Goal: Task Accomplishment & Management: Manage account settings

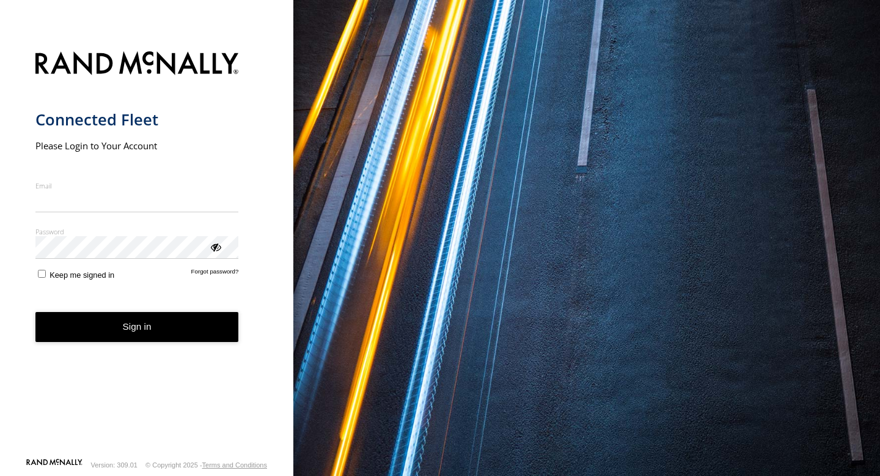
type input "**********"
click at [142, 333] on button "Sign in" at bounding box center [137, 327] width 204 height 30
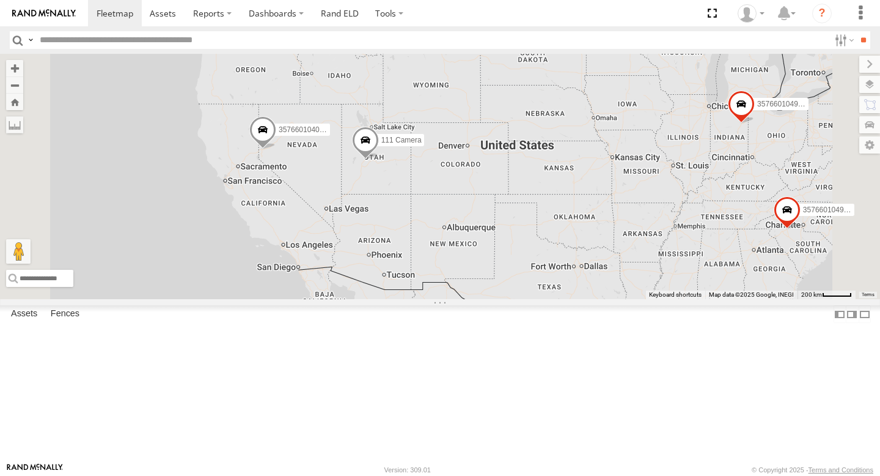
drag, startPoint x: 388, startPoint y: 274, endPoint x: 476, endPoint y: 274, distance: 88.0
click at [476, 274] on div "357660104095021 357660104997895 111 Camera 357660104996376" at bounding box center [440, 176] width 880 height 245
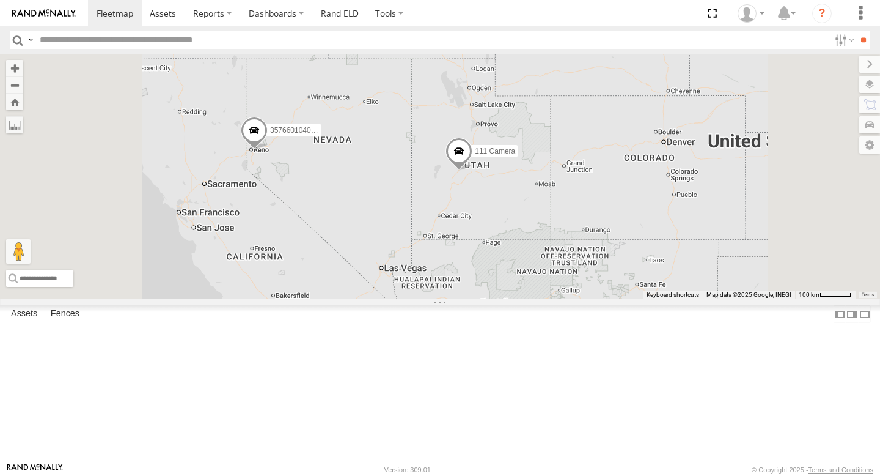
click at [268, 149] on span at bounding box center [254, 132] width 27 height 33
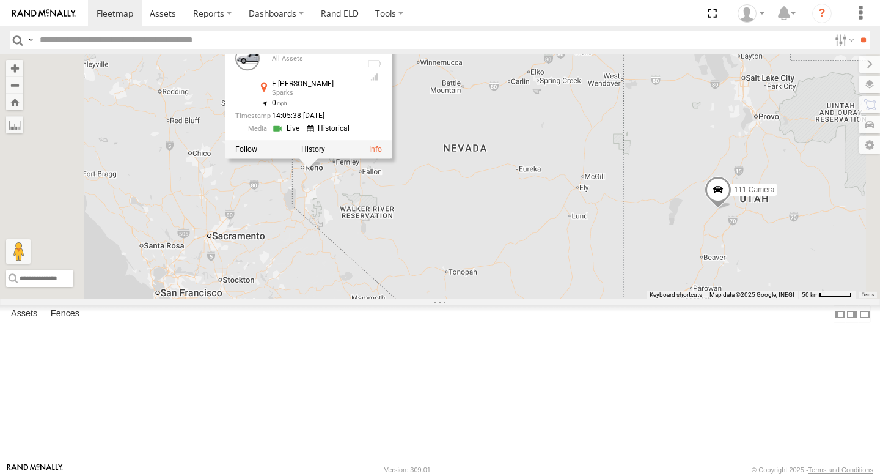
drag, startPoint x: 406, startPoint y: 259, endPoint x: 498, endPoint y: 315, distance: 108.4
click at [498, 299] on div "357660104095021 357660104997895 111 Camera 357660104996376 357660104095021 All …" at bounding box center [440, 176] width 880 height 245
click at [0, 0] on link at bounding box center [0, 0] width 0 height 0
click at [0, 0] on div "111 Camera" at bounding box center [0, 0] width 0 height 0
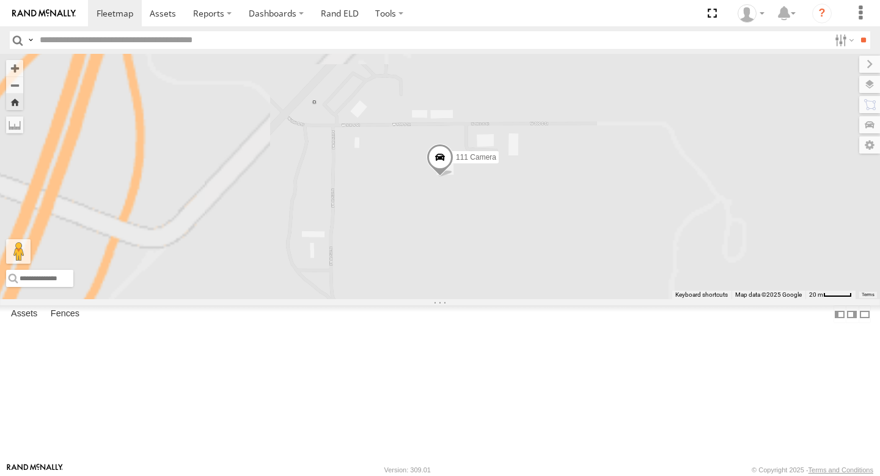
click at [0, 0] on link at bounding box center [0, 0] width 0 height 0
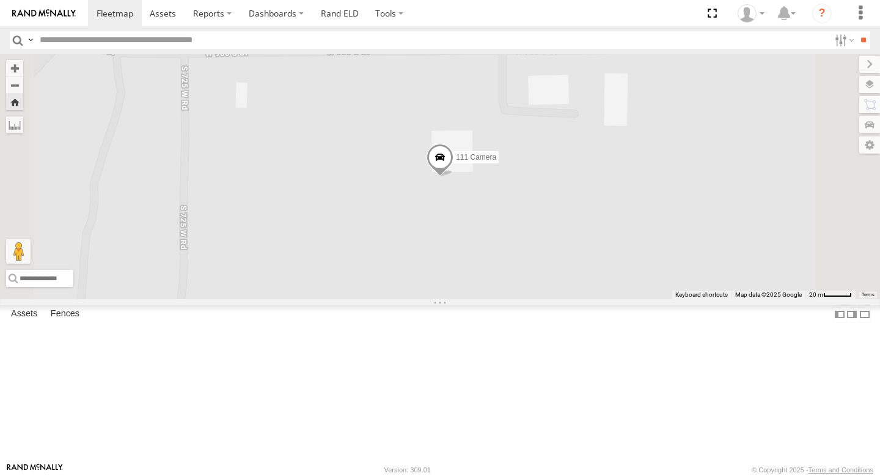
click at [0, 0] on link at bounding box center [0, 0] width 0 height 0
click at [0, 0] on span at bounding box center [0, 0] width 0 height 0
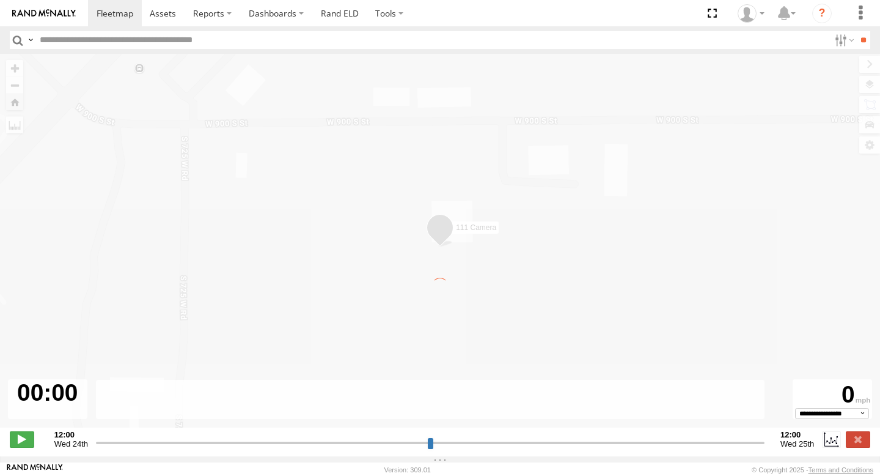
type input "**********"
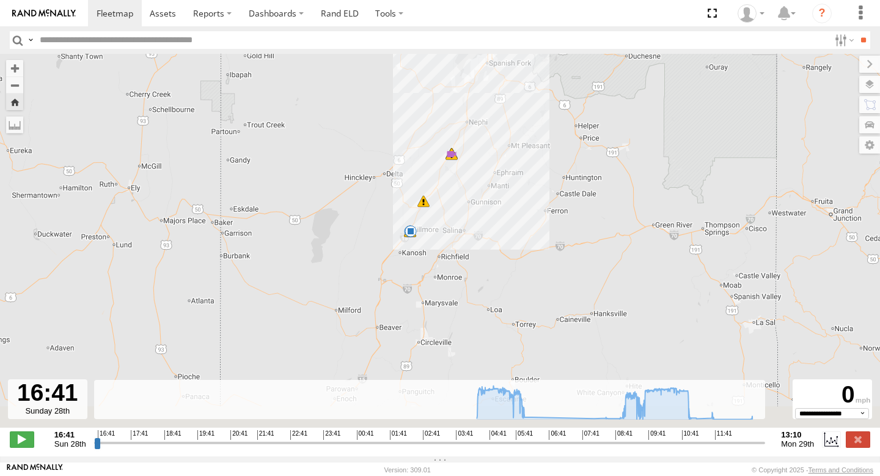
drag, startPoint x: 391, startPoint y: 345, endPoint x: 442, endPoint y: 252, distance: 105.9
click at [442, 252] on div "111 Camera 05:35 Mon 05:37 Mon 05:39 Mon 05:54 Mon 07:47 Mon 08:31 Mon 10:25 Mo…" at bounding box center [440, 247] width 880 height 386
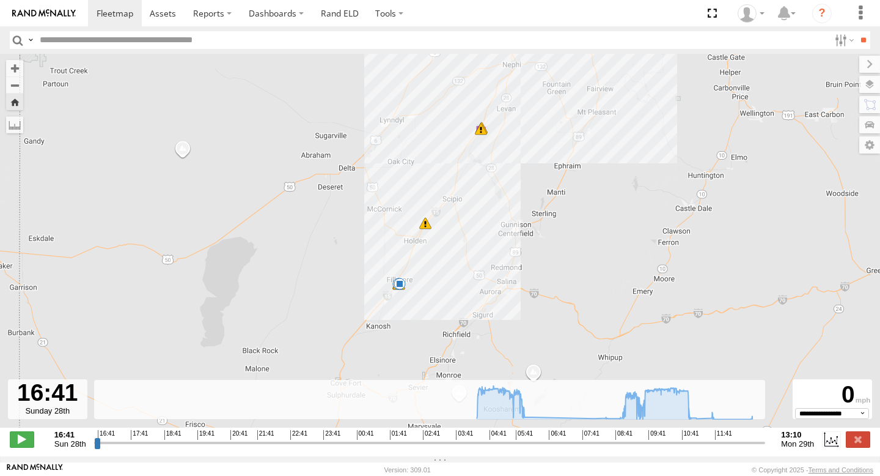
drag, startPoint x: 468, startPoint y: 219, endPoint x: 446, endPoint y: 307, distance: 90.7
click at [446, 307] on div "111 Camera 05:54 Mon 08:31 Mon 10:25 Mon 11:06 Mon 11:45 Mon 11:48 Mon 05:35 Mo…" at bounding box center [440, 247] width 880 height 386
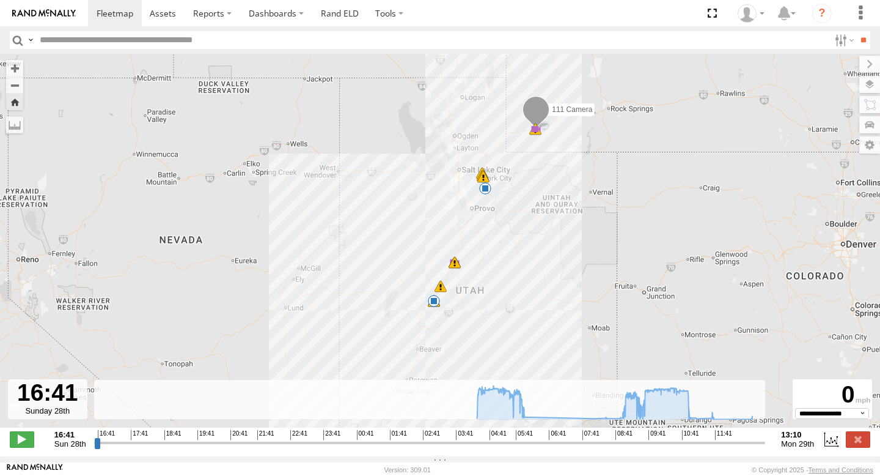
click at [59, 18] on link at bounding box center [44, 13] width 88 height 26
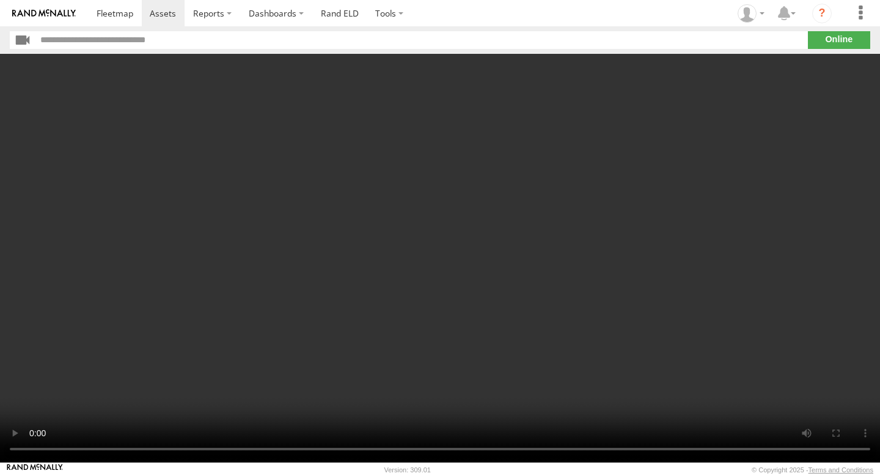
click at [55, 12] on img at bounding box center [44, 13] width 64 height 9
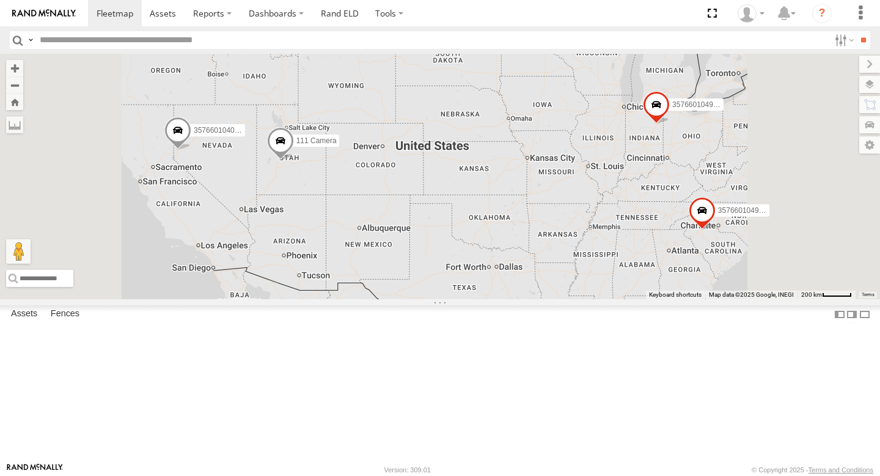
click at [0, 0] on div "357660104095021" at bounding box center [0, 0] width 0 height 0
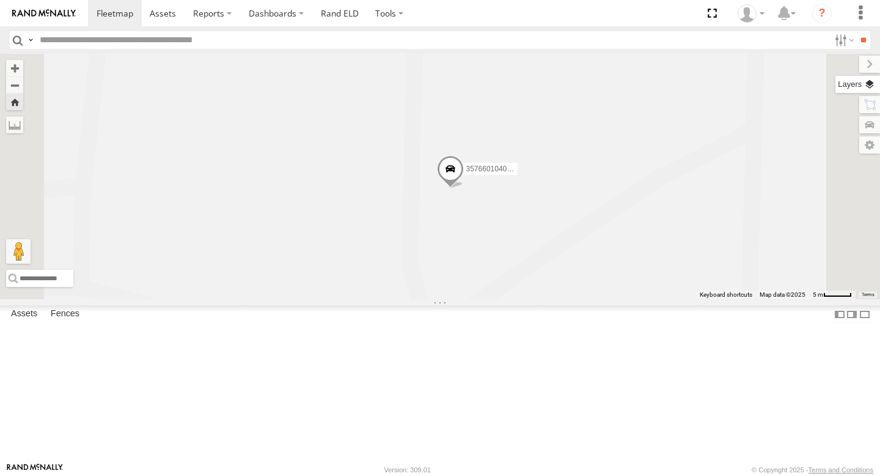
click at [868, 83] on label at bounding box center [858, 84] width 45 height 17
click at [0, 0] on span "Basemaps" at bounding box center [0, 0] width 0 height 0
click at [0, 0] on span "Satellite" at bounding box center [0, 0] width 0 height 0
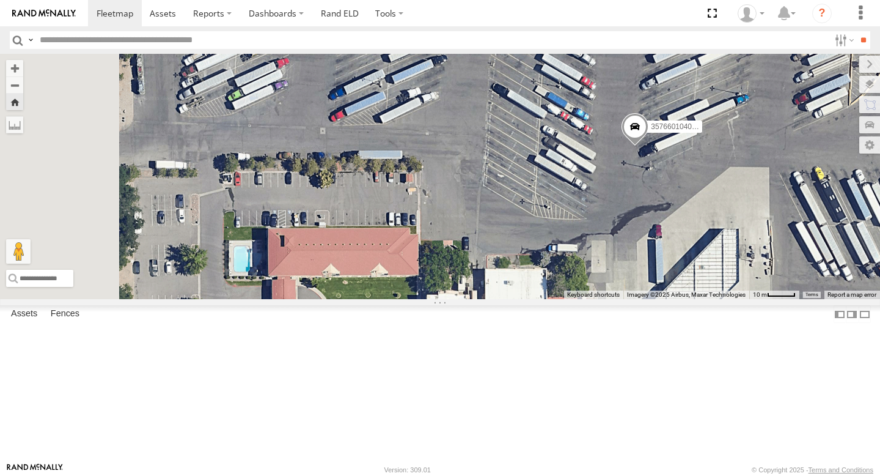
drag, startPoint x: 500, startPoint y: 288, endPoint x: 711, endPoint y: 268, distance: 211.9
click at [711, 268] on div "357660104095021" at bounding box center [440, 176] width 880 height 245
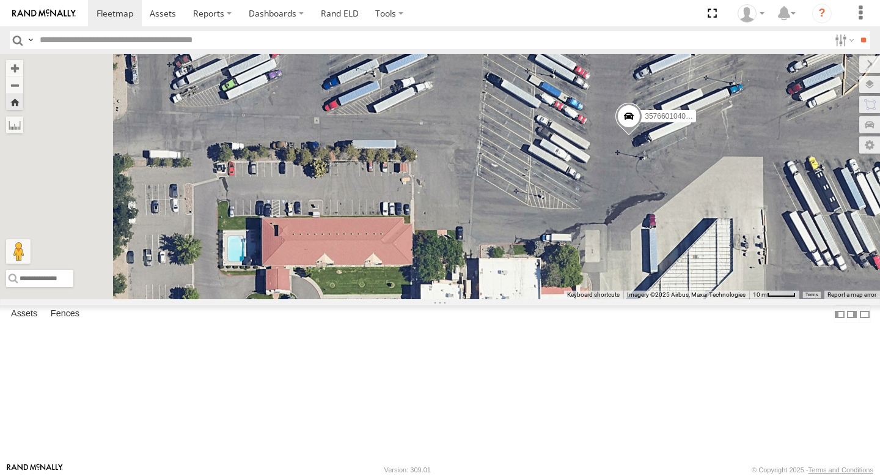
drag, startPoint x: 639, startPoint y: 326, endPoint x: 537, endPoint y: 221, distance: 146.5
click at [537, 221] on div "357660104095021" at bounding box center [440, 176] width 880 height 245
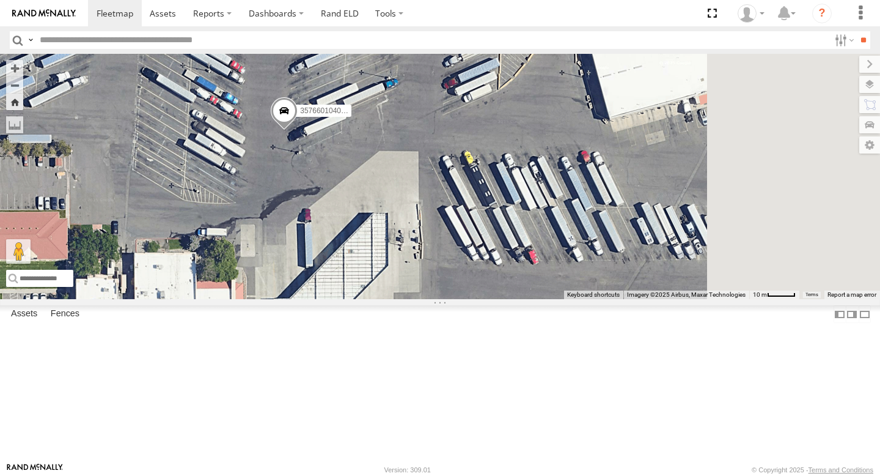
drag, startPoint x: 617, startPoint y: 273, endPoint x: 405, endPoint y: 426, distance: 262.2
click at [405, 299] on div "357660104095021" at bounding box center [440, 176] width 880 height 245
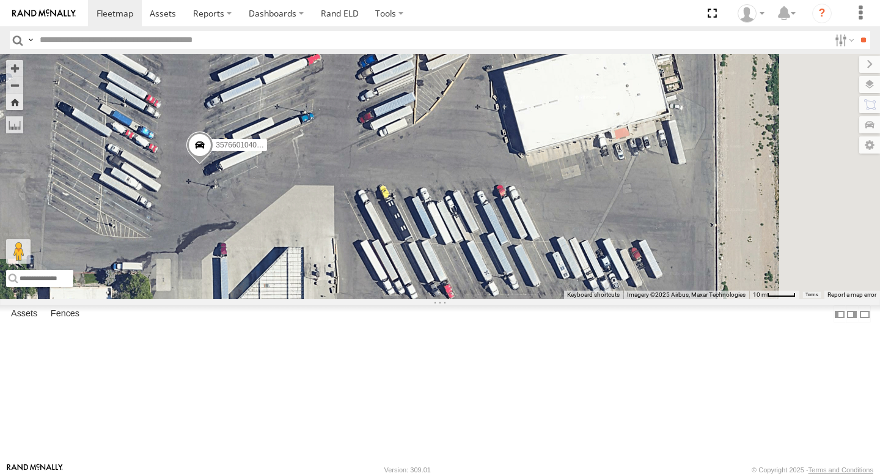
drag, startPoint x: 424, startPoint y: 380, endPoint x: 680, endPoint y: 345, distance: 259.1
click at [680, 299] on div "357660104095021" at bounding box center [440, 176] width 880 height 245
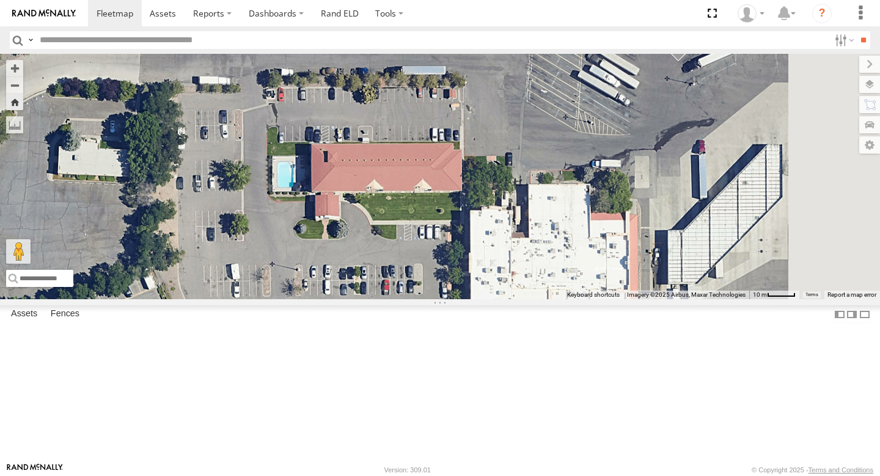
drag, startPoint x: 686, startPoint y: 320, endPoint x: 358, endPoint y: 319, distance: 328.2
click at [358, 299] on div "357660104095021" at bounding box center [440, 176] width 880 height 245
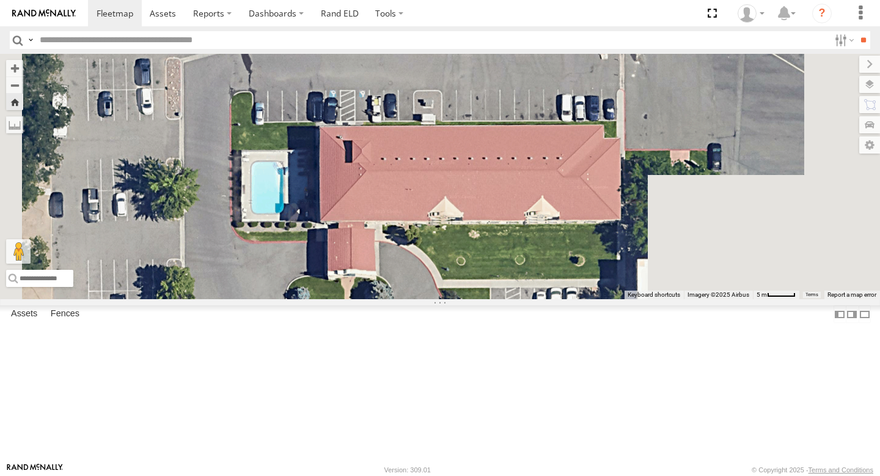
drag, startPoint x: 502, startPoint y: 263, endPoint x: 403, endPoint y: 296, distance: 104.4
click at [403, 296] on div "357660104095021" at bounding box center [440, 176] width 880 height 245
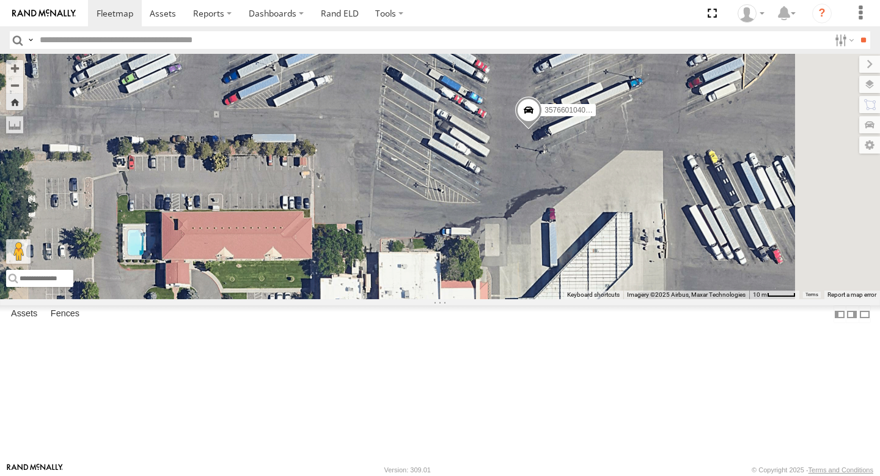
drag, startPoint x: 674, startPoint y: 200, endPoint x: 527, endPoint y: 253, distance: 155.8
click at [527, 253] on div "357660104095021" at bounding box center [440, 176] width 880 height 245
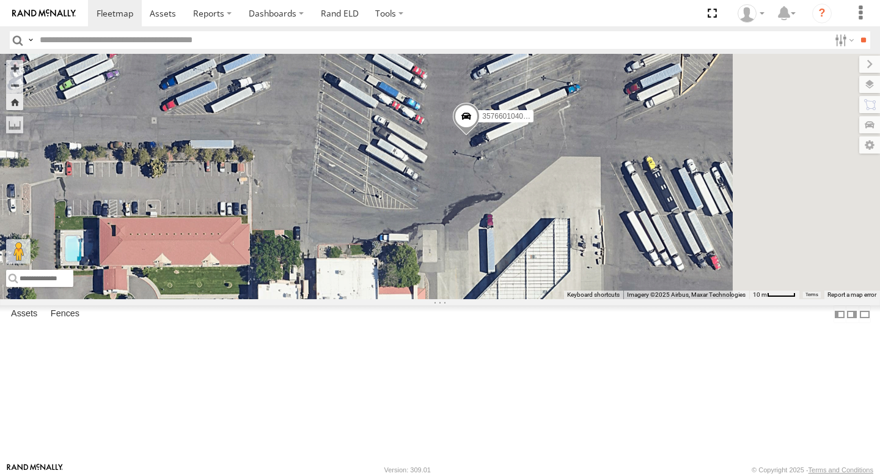
drag, startPoint x: 592, startPoint y: 270, endPoint x: 400, endPoint y: 241, distance: 194.1
click at [400, 241] on div "357660104095021" at bounding box center [440, 176] width 880 height 245
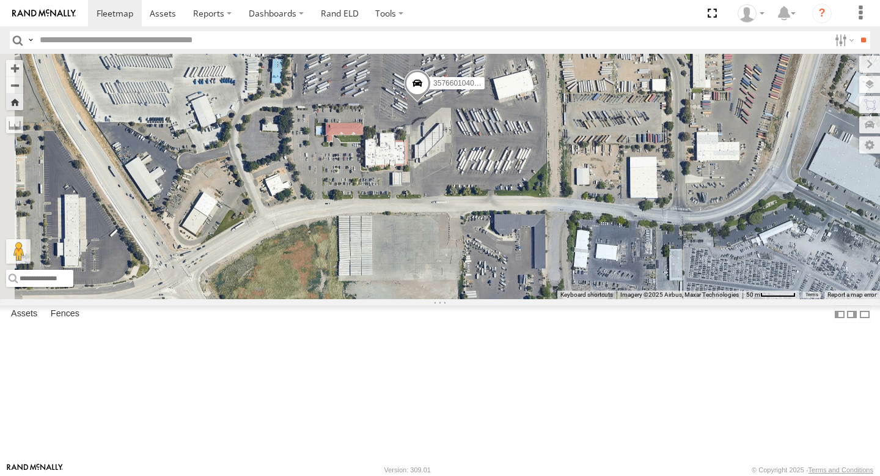
drag, startPoint x: 510, startPoint y: 292, endPoint x: 563, endPoint y: 293, distance: 52.6
click at [563, 293] on div "357660104095021" at bounding box center [440, 176] width 880 height 245
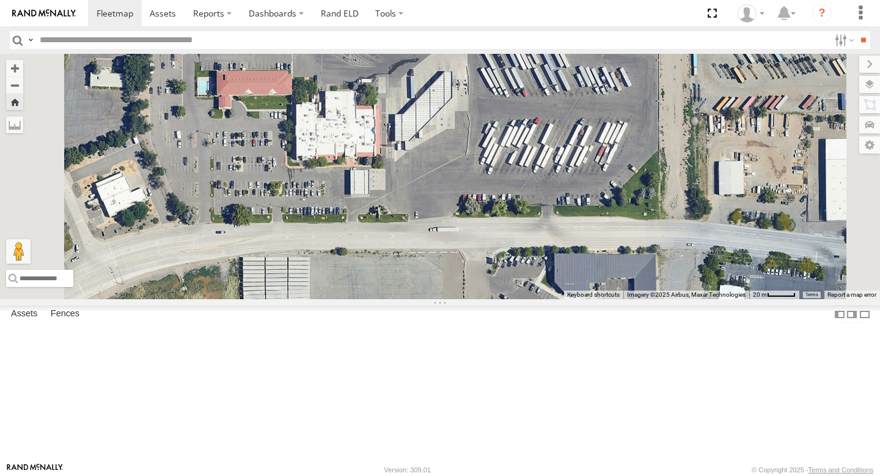
drag, startPoint x: 600, startPoint y: 251, endPoint x: 556, endPoint y: 340, distance: 100.3
click at [556, 299] on div "357660104095021" at bounding box center [440, 176] width 880 height 245
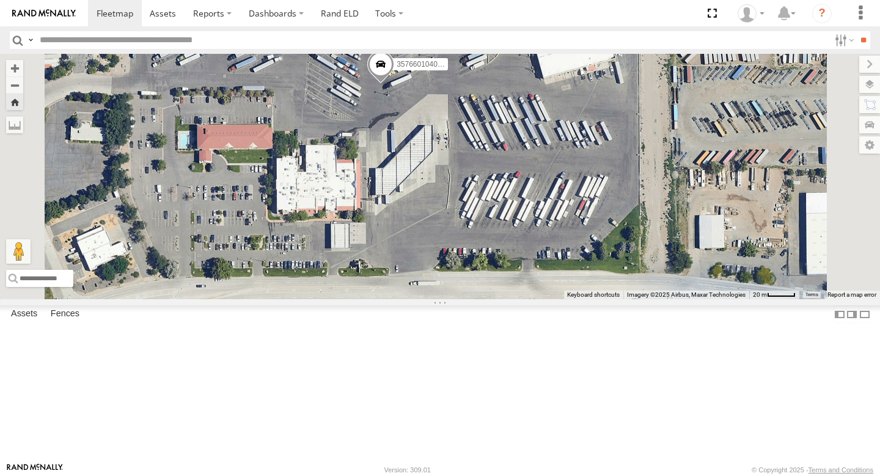
click at [0, 0] on span at bounding box center [0, 0] width 0 height 0
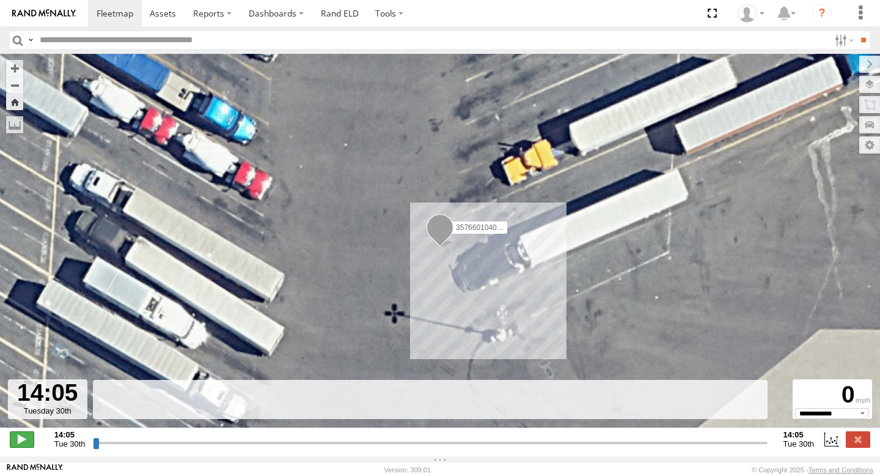
click at [17, 447] on span at bounding box center [22, 439] width 24 height 16
click at [17, 444] on span at bounding box center [22, 439] width 24 height 16
type input "**********"
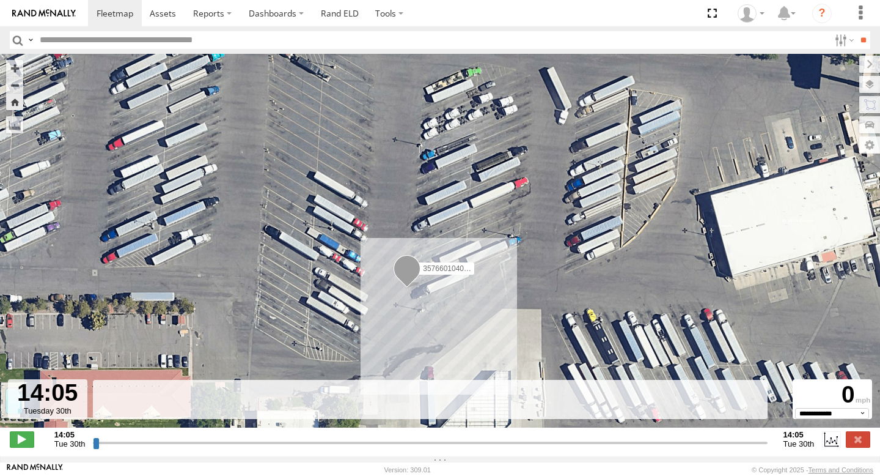
click at [39, 17] on link at bounding box center [44, 13] width 88 height 26
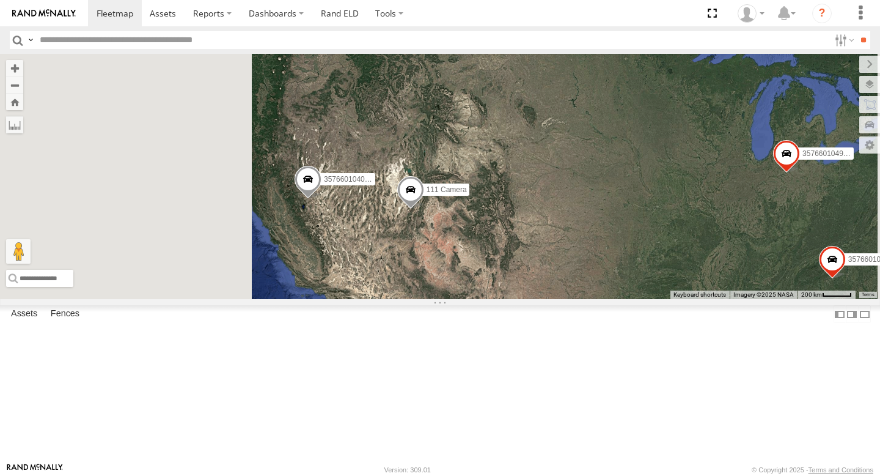
drag, startPoint x: 363, startPoint y: 263, endPoint x: 534, endPoint y: 340, distance: 187.1
click at [534, 299] on div "357660104095021 357660104997895 111 Camera 357660104996376" at bounding box center [440, 176] width 880 height 245
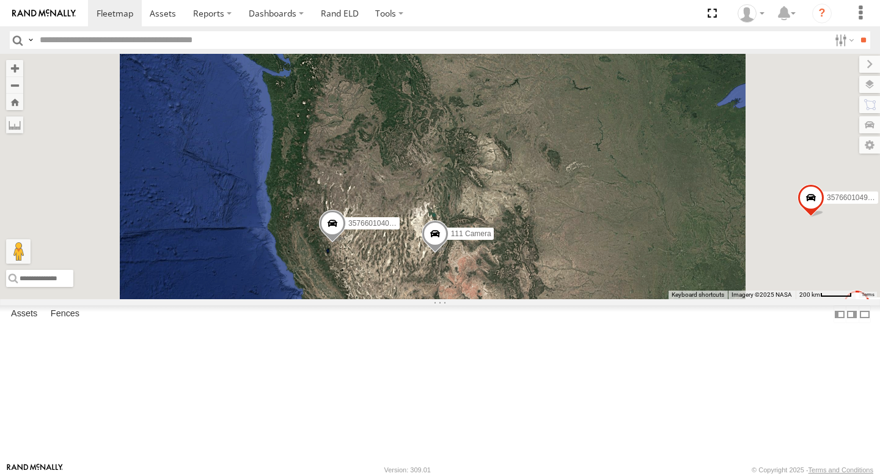
click at [0, 0] on link at bounding box center [0, 0] width 0 height 0
click at [449, 253] on span at bounding box center [435, 236] width 27 height 33
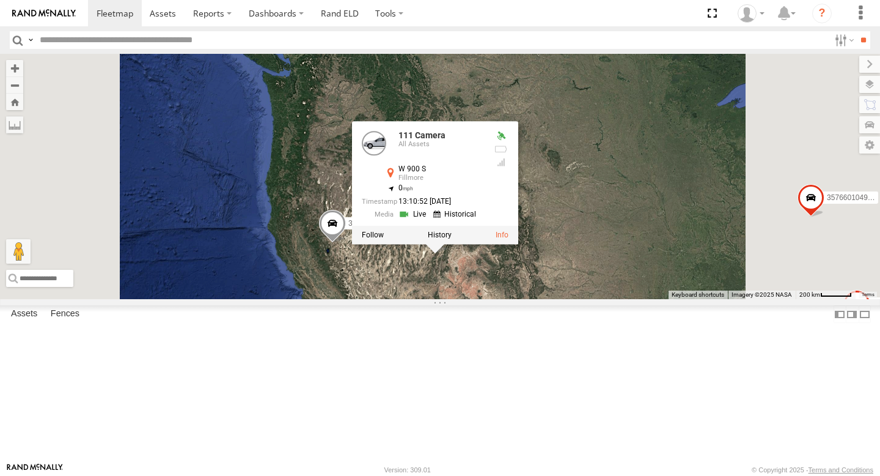
click at [484, 147] on div "All Assets" at bounding box center [442, 143] width 86 height 7
click at [446, 140] on link "111 Camera" at bounding box center [422, 135] width 47 height 10
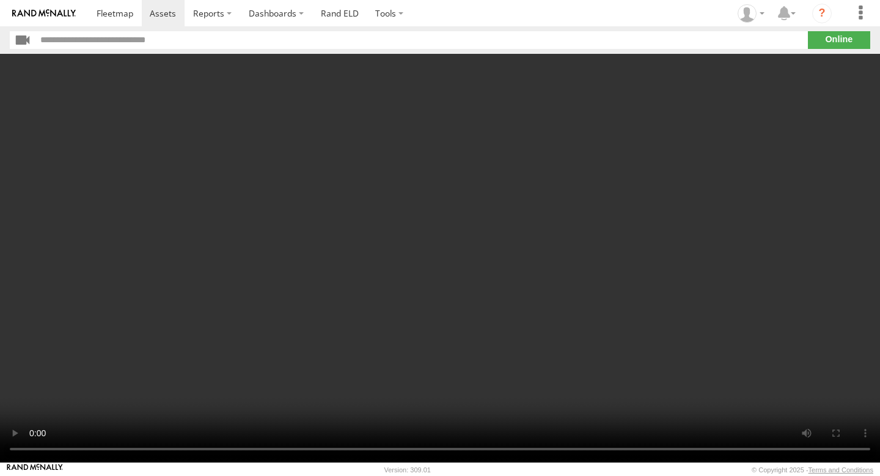
drag, startPoint x: 323, startPoint y: 214, endPoint x: 419, endPoint y: 269, distance: 110.1
click at [419, 269] on video at bounding box center [440, 258] width 880 height 408
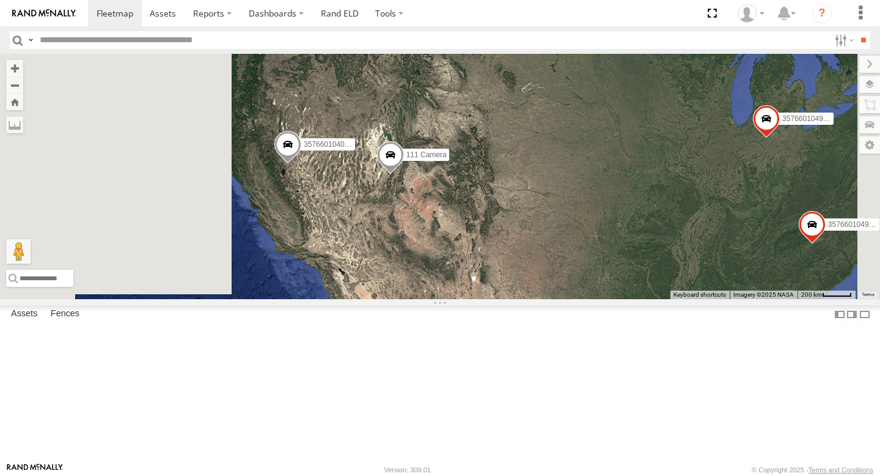
drag, startPoint x: 426, startPoint y: 304, endPoint x: 536, endPoint y: 317, distance: 110.8
click at [536, 299] on div "357660104095021 357660104997895 111 Camera 357660104996376" at bounding box center [440, 176] width 880 height 245
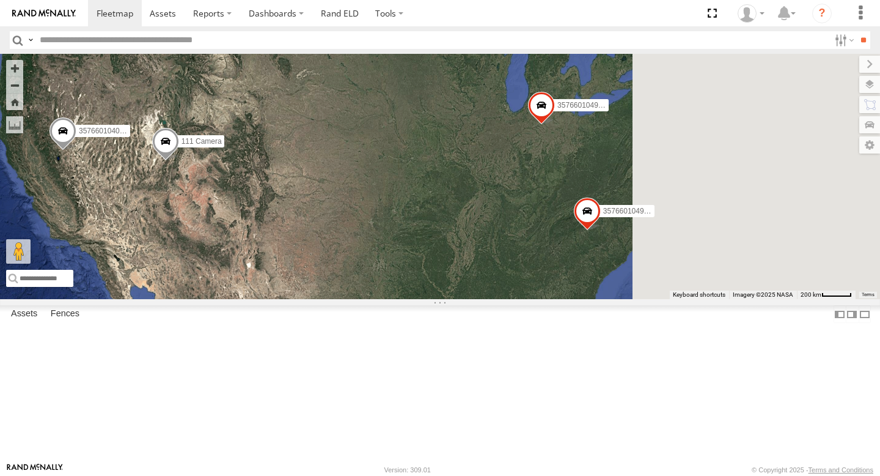
drag, startPoint x: 576, startPoint y: 288, endPoint x: 353, endPoint y: 278, distance: 223.3
click at [353, 277] on div "357660104095021 357660104997895 111 Camera 357660104996376" at bounding box center [440, 176] width 880 height 245
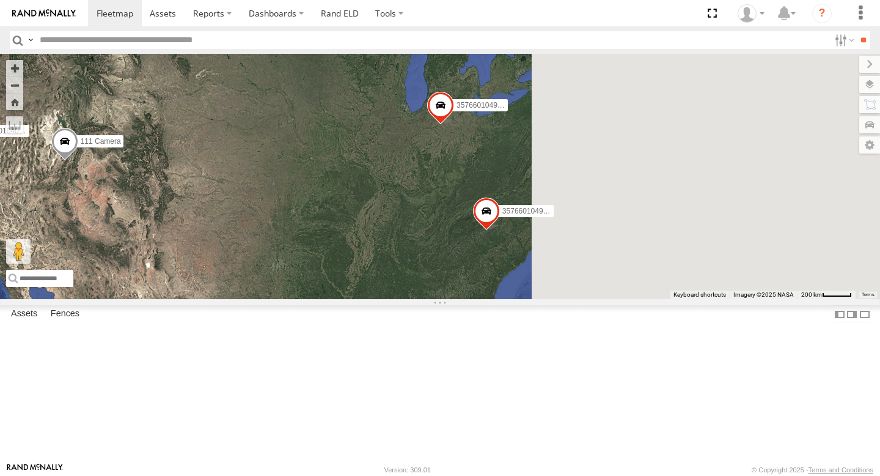
drag, startPoint x: 605, startPoint y: 297, endPoint x: 524, endPoint y: 297, distance: 81.3
click at [524, 297] on div "357660104095021 357660104997895 111 Camera 357660104996376" at bounding box center [440, 176] width 880 height 245
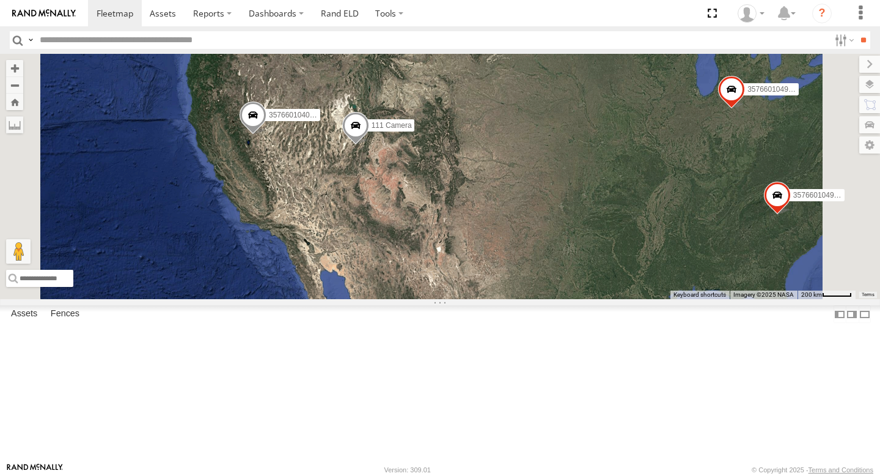
drag, startPoint x: 436, startPoint y: 285, endPoint x: 759, endPoint y: 270, distance: 323.0
click at [760, 270] on div "357660104095021 357660104997895 111 Camera 357660104996376" at bounding box center [440, 176] width 880 height 245
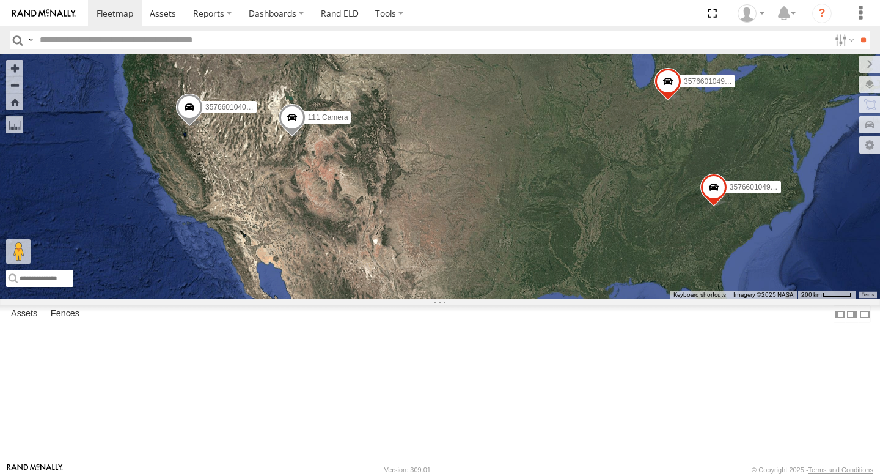
drag, startPoint x: 586, startPoint y: 315, endPoint x: 500, endPoint y: 307, distance: 85.9
click at [500, 299] on div "357660104095021 357660104997895 111 Camera 357660104996376" at bounding box center [440, 176] width 880 height 245
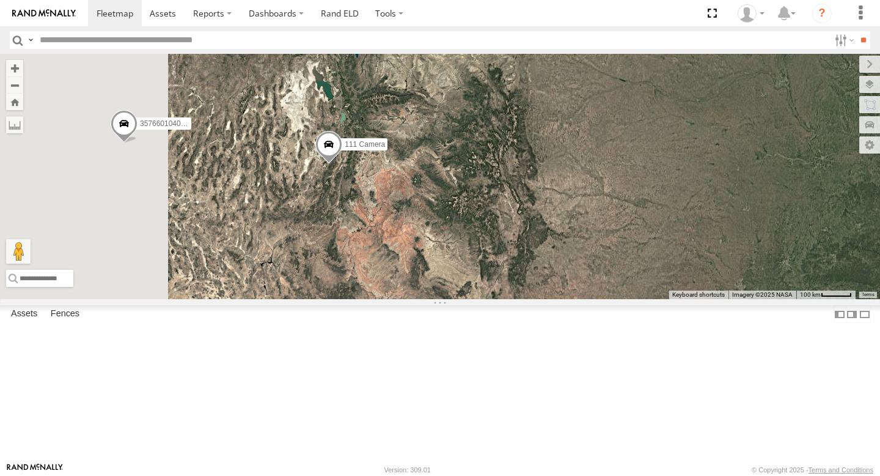
drag, startPoint x: 410, startPoint y: 171, endPoint x: 520, endPoint y: 311, distance: 178.9
click at [520, 299] on div "357660104095021 357660104997895 111 Camera 357660104996376" at bounding box center [440, 176] width 880 height 245
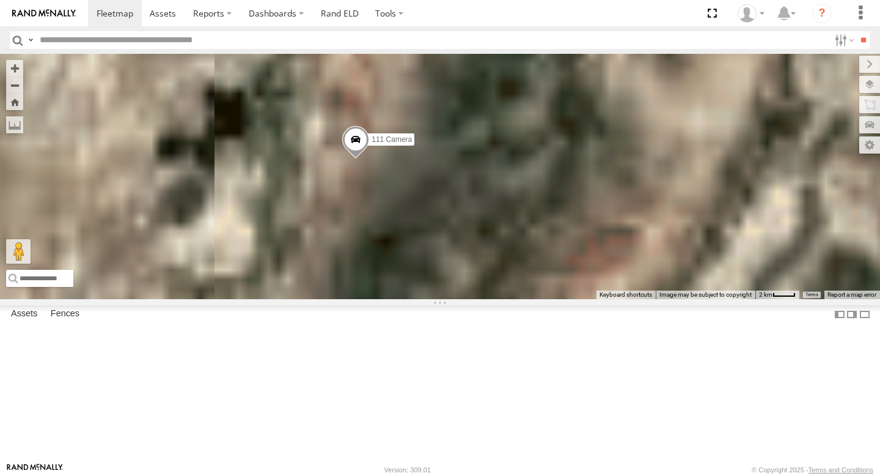
drag, startPoint x: 472, startPoint y: 310, endPoint x: 516, endPoint y: 171, distance: 145.7
click at [516, 171] on div "357660104095021 357660104997895 111 Camera 357660104996376" at bounding box center [440, 176] width 880 height 245
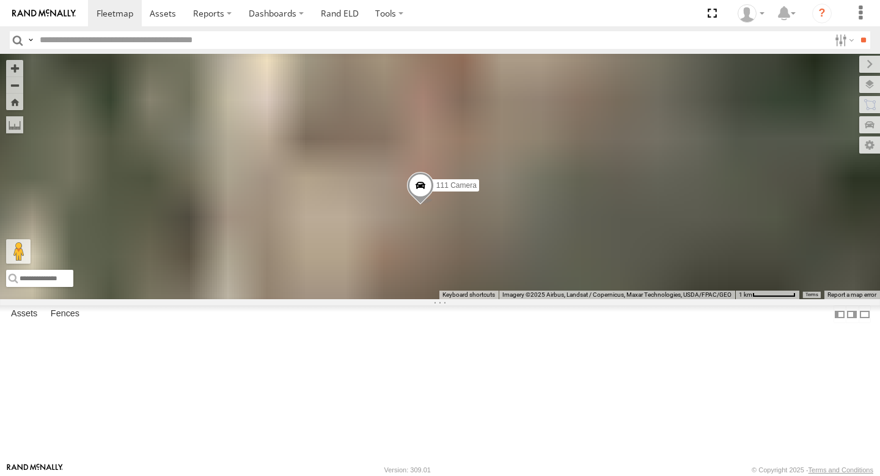
drag, startPoint x: 461, startPoint y: 252, endPoint x: 575, endPoint y: 333, distance: 139.4
click at [575, 299] on div "357660104095021 357660104997895 111 Camera 357660104996376" at bounding box center [440, 176] width 880 height 245
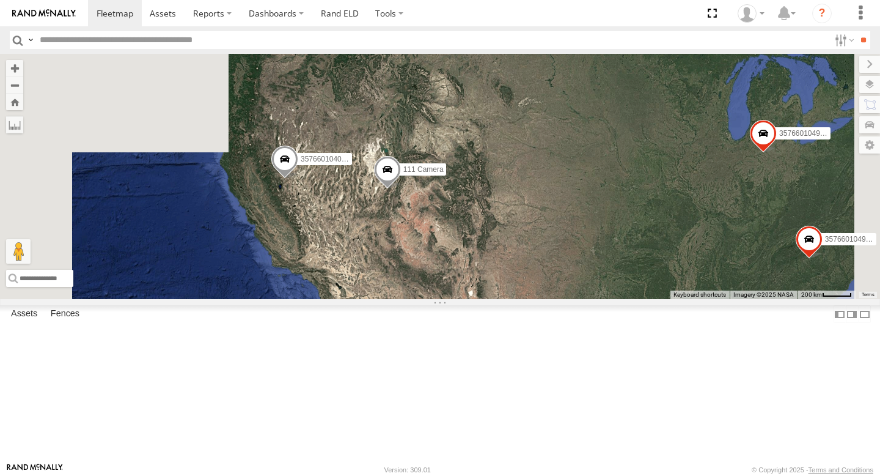
drag, startPoint x: 529, startPoint y: 270, endPoint x: 600, endPoint y: 301, distance: 78.0
click at [600, 299] on div "357660104095021 357660104997895 111 Camera 357660104996376" at bounding box center [440, 176] width 880 height 245
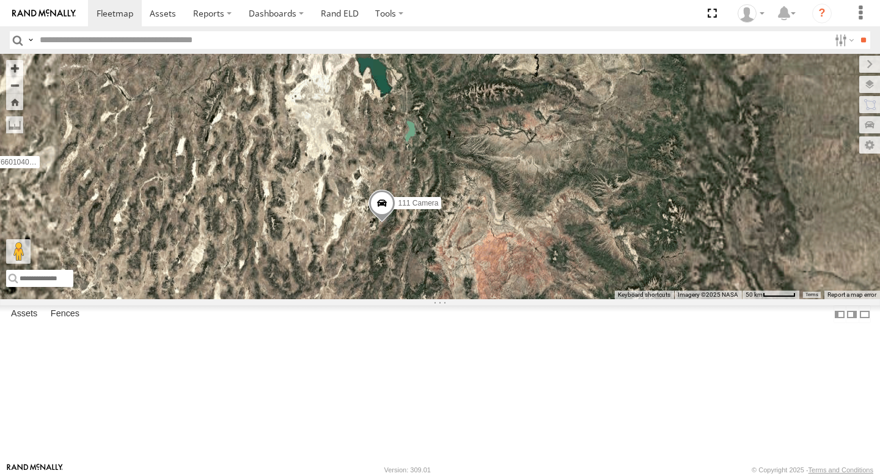
drag, startPoint x: 487, startPoint y: 237, endPoint x: 559, endPoint y: 347, distance: 131.0
click at [559, 299] on div "357660104095021 357660104997895 111 Camera 357660104996376" at bounding box center [440, 176] width 880 height 245
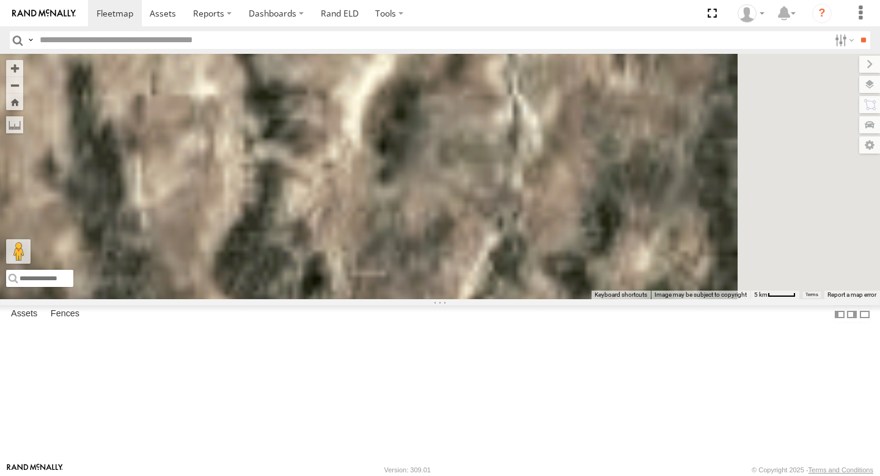
drag, startPoint x: 779, startPoint y: 198, endPoint x: 547, endPoint y: 354, distance: 279.5
click at [547, 299] on div "357660104095021 357660104997895 111 Camera 357660104996376" at bounding box center [440, 176] width 880 height 245
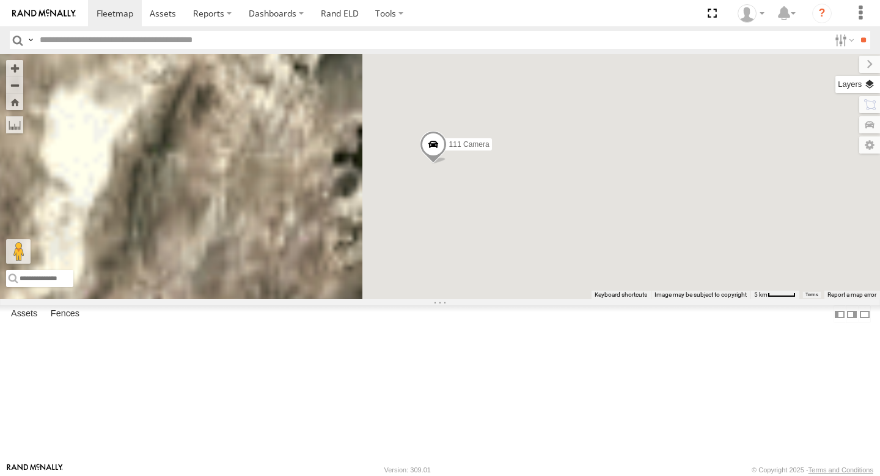
click at [871, 87] on label at bounding box center [858, 84] width 45 height 17
click at [0, 0] on span "Basemaps" at bounding box center [0, 0] width 0 height 0
click at [0, 0] on span "Default" at bounding box center [0, 0] width 0 height 0
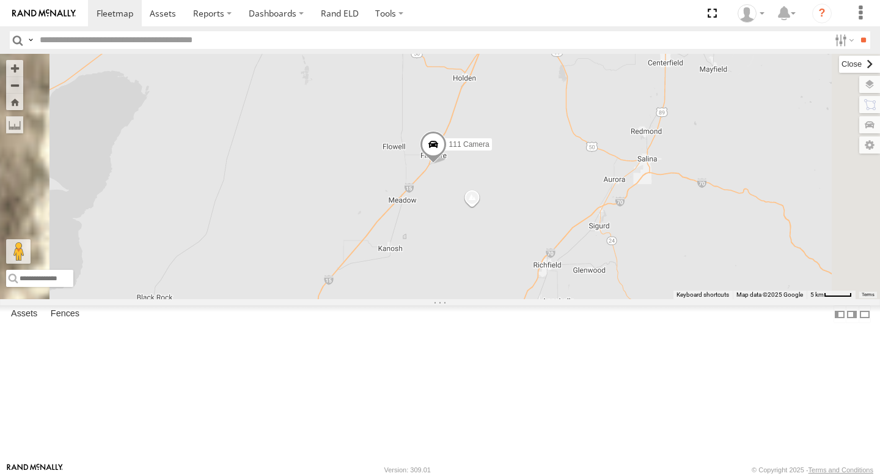
click at [839, 67] on label at bounding box center [859, 64] width 41 height 17
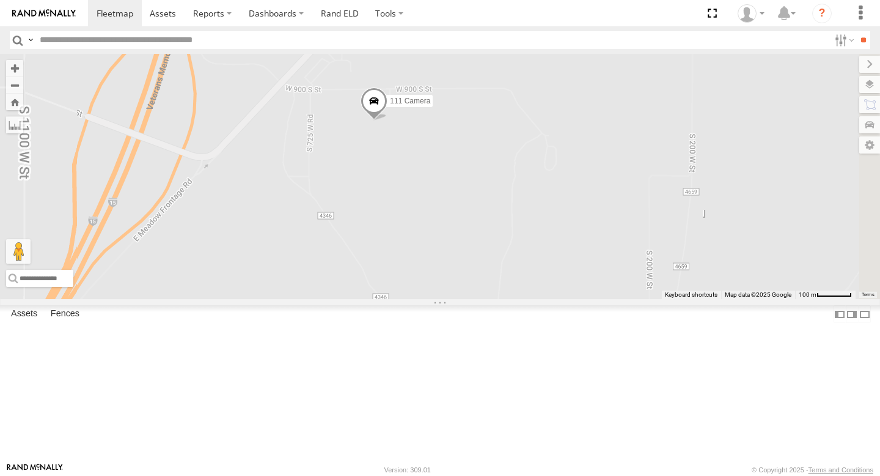
drag, startPoint x: 543, startPoint y: 184, endPoint x: 546, endPoint y: 204, distance: 20.4
click at [546, 204] on div "357660104095021 357660104997895 111 Camera 357660104996376" at bounding box center [440, 176] width 880 height 245
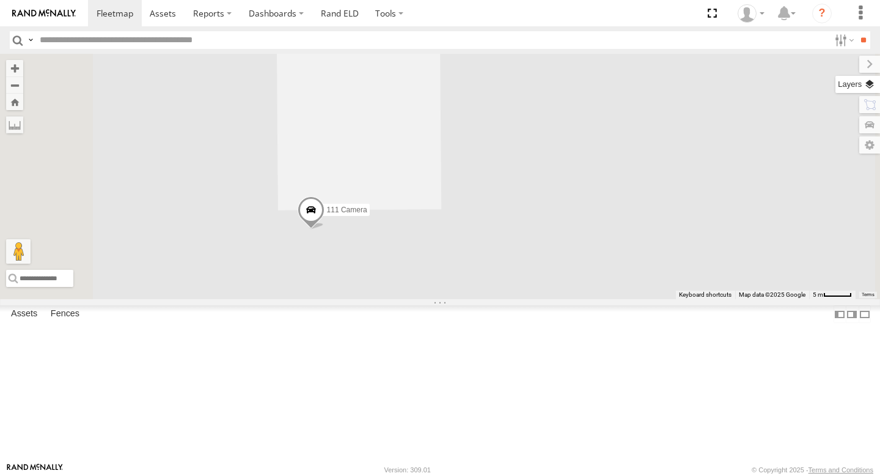
click at [870, 86] on label at bounding box center [858, 84] width 45 height 17
click at [0, 0] on span "Satellite" at bounding box center [0, 0] width 0 height 0
click at [839, 60] on label at bounding box center [859, 64] width 41 height 17
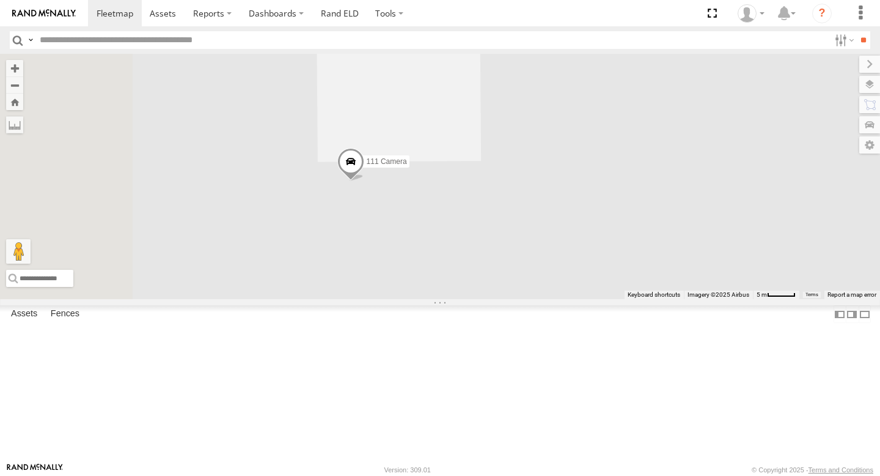
drag, startPoint x: 490, startPoint y: 239, endPoint x: 535, endPoint y: 189, distance: 67.1
click at [535, 189] on div "357660104095021 357660104997895 111 Camera 357660104996376" at bounding box center [440, 176] width 880 height 245
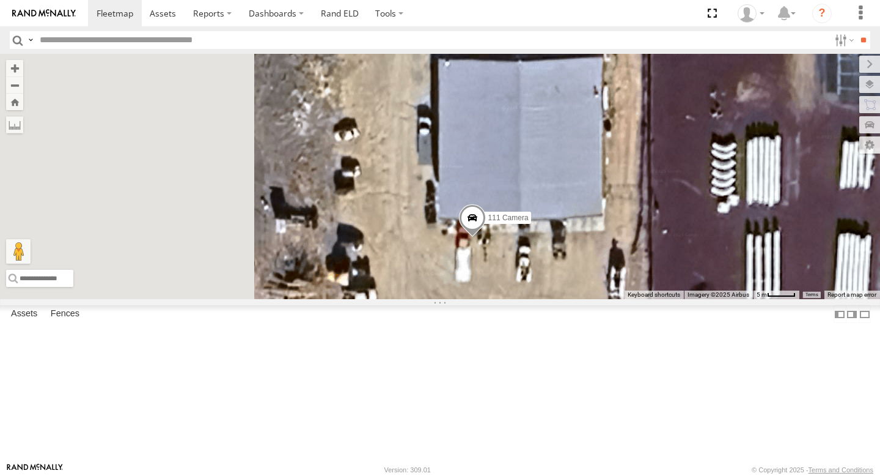
drag, startPoint x: 487, startPoint y: 341, endPoint x: 611, endPoint y: 403, distance: 138.6
click at [611, 299] on div "357660104095021 357660104997895 111 Camera 357660104996376" at bounding box center [440, 176] width 880 height 245
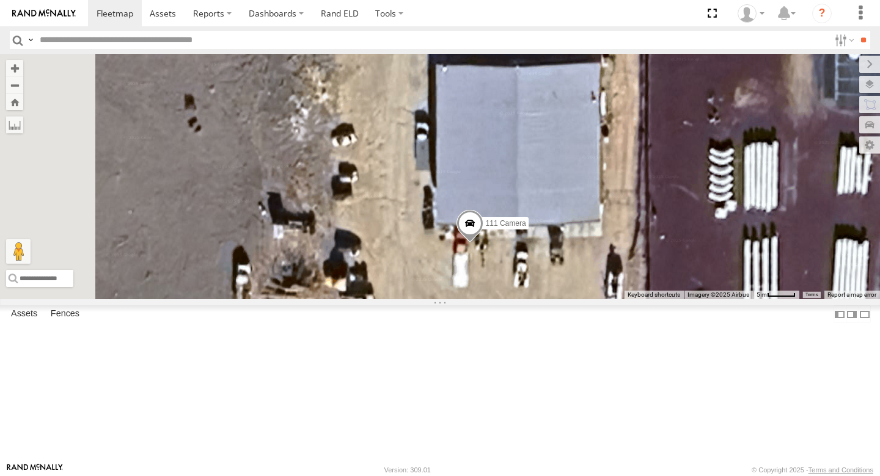
click at [44, 11] on img at bounding box center [44, 13] width 64 height 9
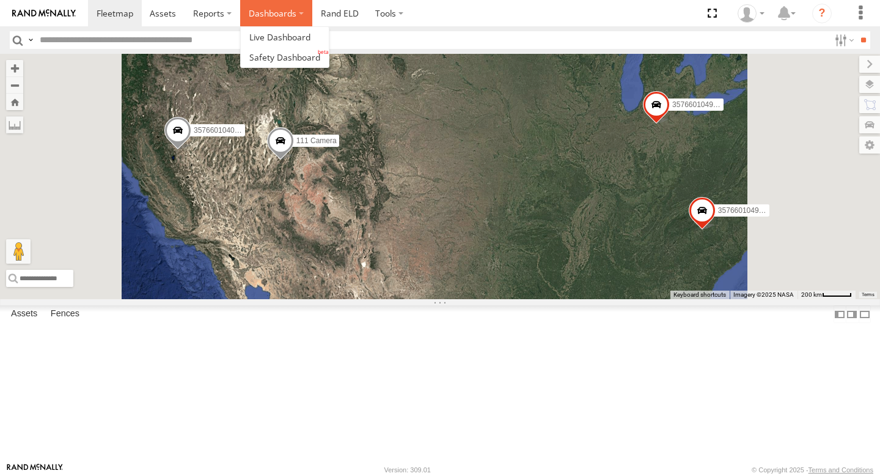
click at [270, 12] on label "Dashboards" at bounding box center [276, 13] width 72 height 26
click at [283, 46] on link at bounding box center [285, 37] width 88 height 20
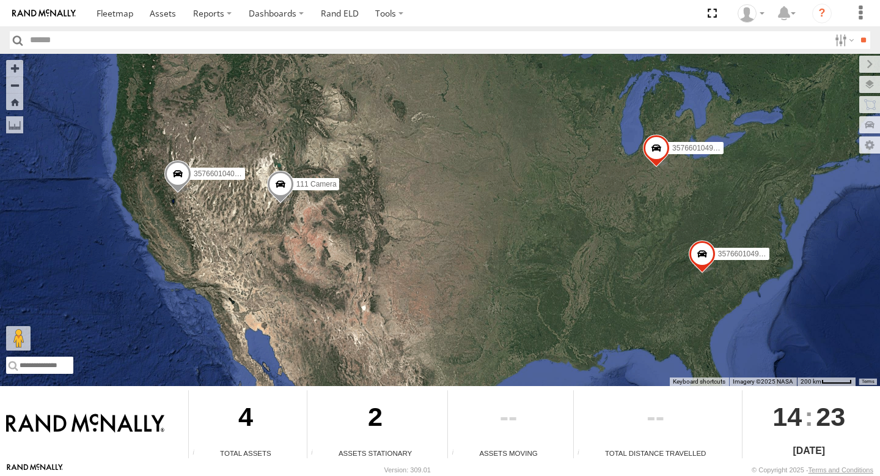
click at [683, 146] on span "357660104996376" at bounding box center [702, 147] width 61 height 9
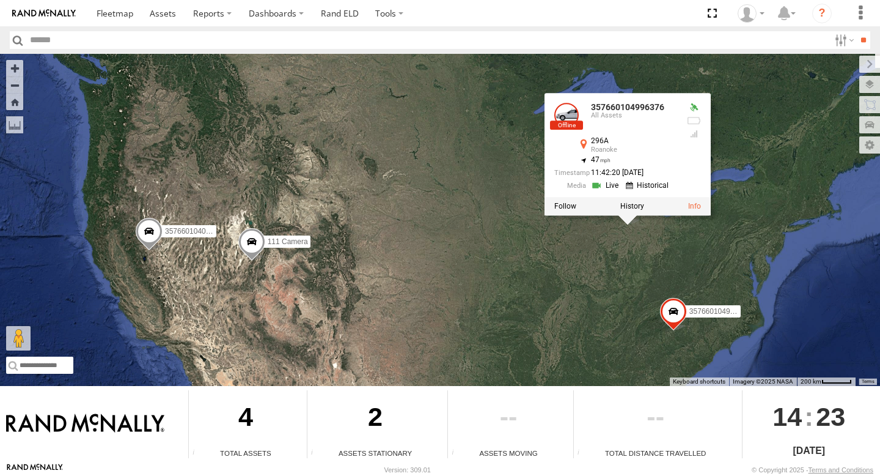
drag, startPoint x: 616, startPoint y: 219, endPoint x: 587, endPoint y: 283, distance: 70.3
click at [587, 283] on div "357660104095021 357660104997895 111 Camera 357660104996376 357660104996376 All …" at bounding box center [440, 220] width 880 height 332
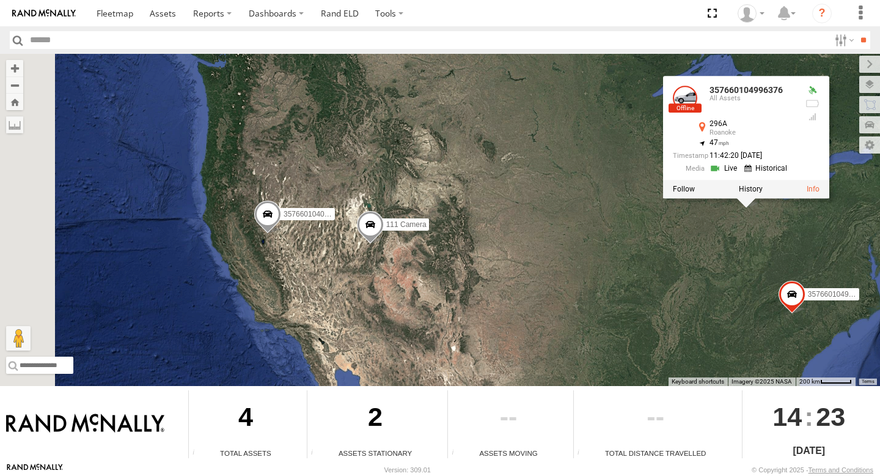
drag, startPoint x: 223, startPoint y: 182, endPoint x: 357, endPoint y: 161, distance: 135.6
click at [357, 161] on div "357660104095021 357660104997895 111 Camera 357660104996376 357660104996376 All …" at bounding box center [440, 220] width 880 height 332
click at [375, 227] on span at bounding box center [370, 227] width 27 height 33
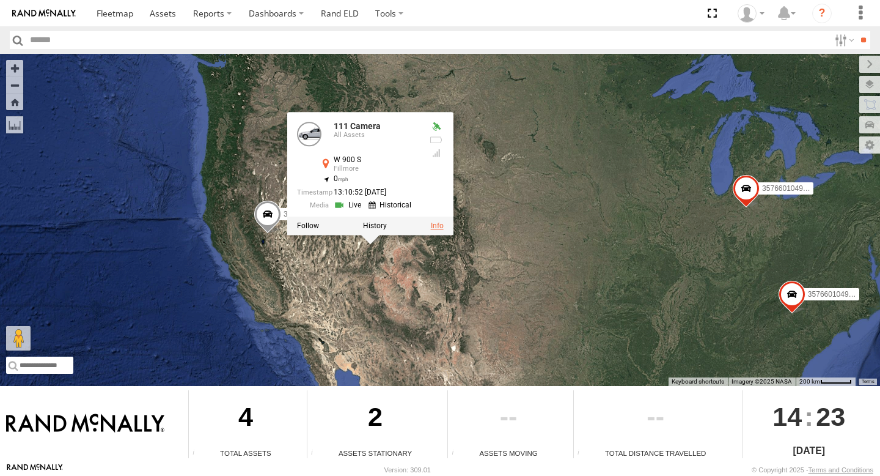
click at [440, 227] on link at bounding box center [437, 225] width 13 height 9
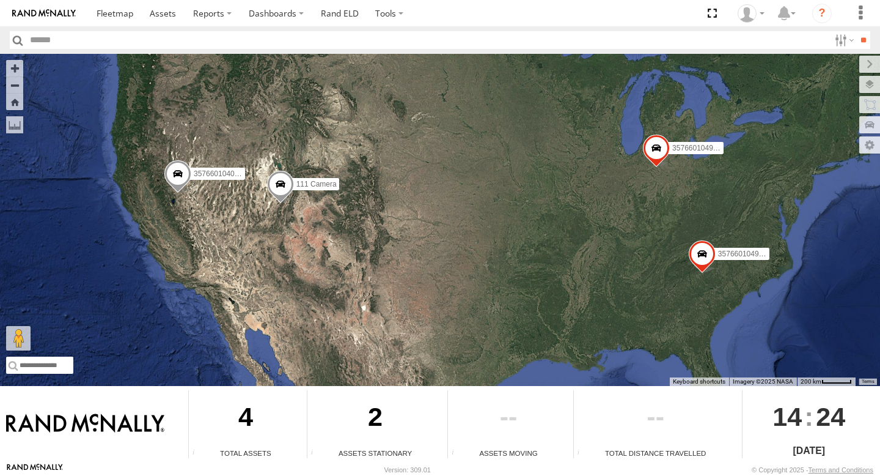
click at [208, 181] on div "357660104095021 357660104997895 111 Camera 357660104996376" at bounding box center [440, 220] width 880 height 332
click at [180, 170] on span at bounding box center [177, 176] width 27 height 33
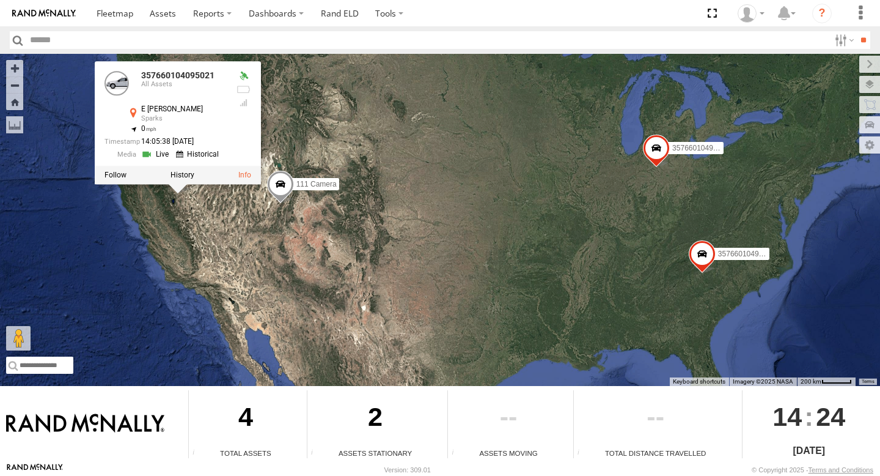
click at [185, 81] on div "All Assets" at bounding box center [184, 84] width 86 height 7
click at [242, 177] on link at bounding box center [244, 175] width 13 height 9
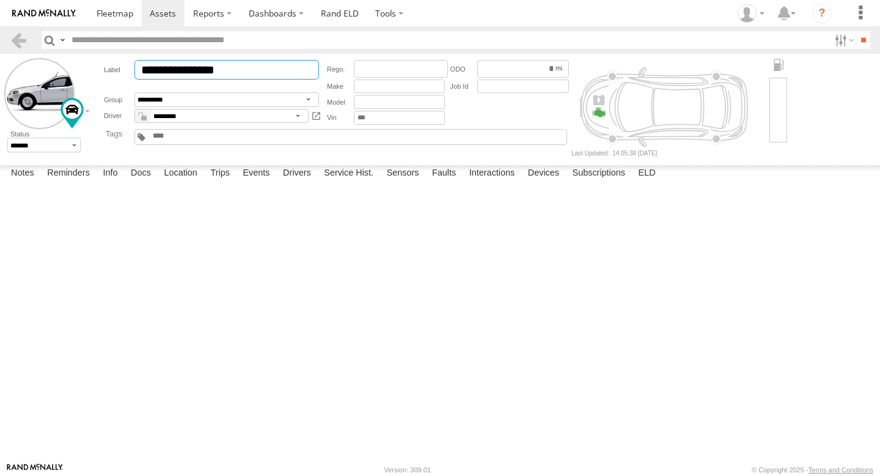
click at [255, 73] on input "**********" at bounding box center [226, 70] width 185 height 20
type input "*"
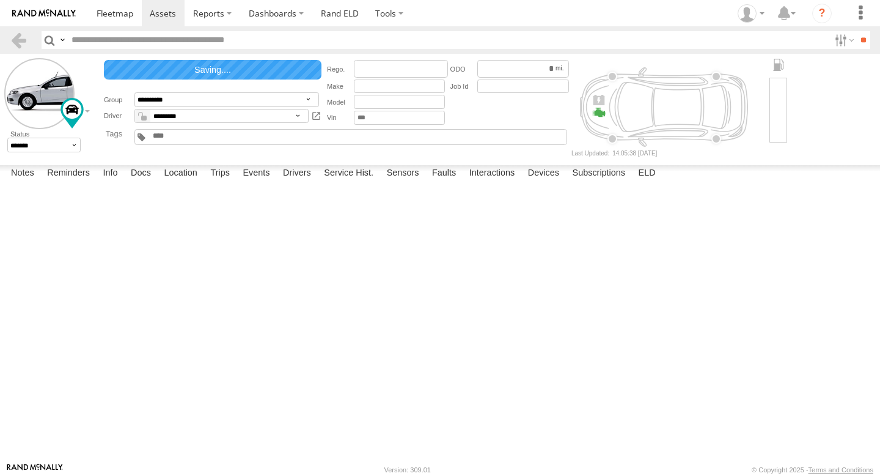
click at [0, 0] on button "Save" at bounding box center [0, 0] width 0 height 0
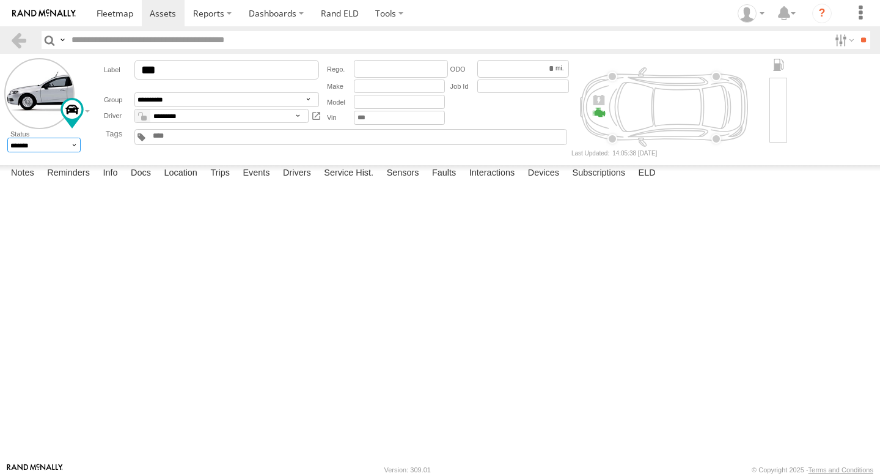
click at [72, 149] on select "******* ******" at bounding box center [44, 145] width 74 height 15
click at [187, 68] on input "***" at bounding box center [226, 70] width 185 height 20
type input "**********"
click at [105, 15] on span at bounding box center [115, 13] width 37 height 12
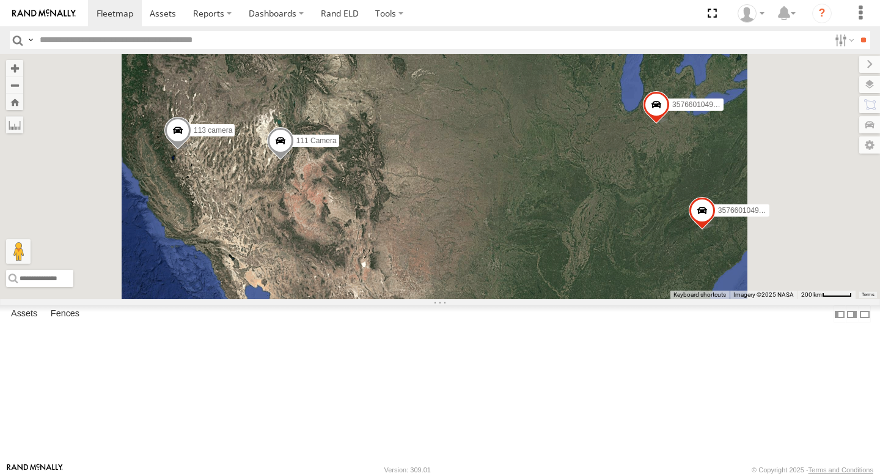
click at [0, 0] on span at bounding box center [0, 0] width 0 height 0
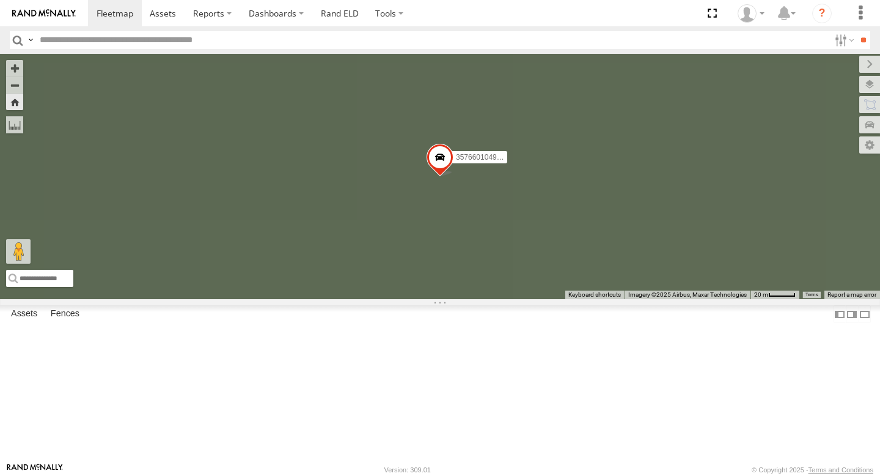
click at [0, 0] on link at bounding box center [0, 0] width 0 height 0
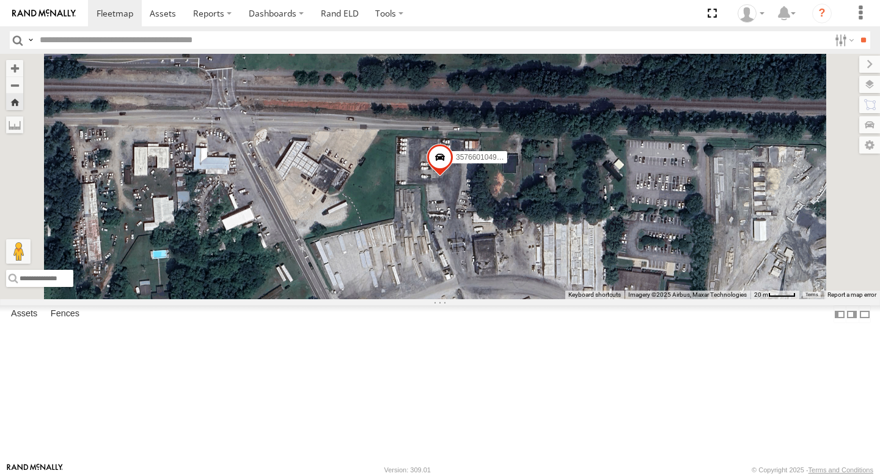
click at [454, 177] on span at bounding box center [440, 160] width 27 height 33
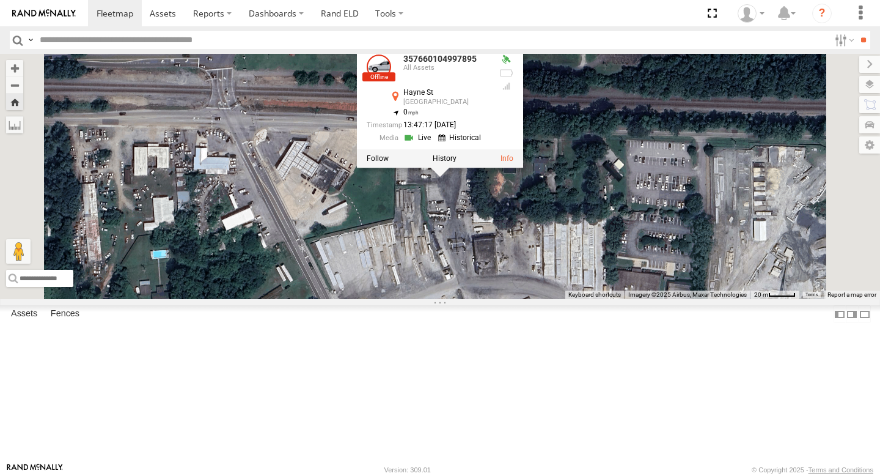
click at [678, 138] on div "357660104997895 357660104997895 All Assets Hayne St Spartanburg 34.95605 , -82.…" at bounding box center [440, 176] width 880 height 245
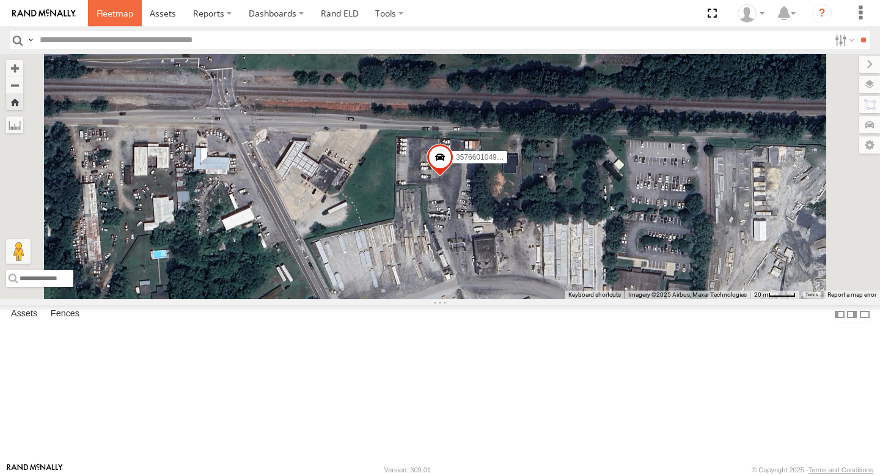
click at [119, 15] on span at bounding box center [115, 13] width 37 height 12
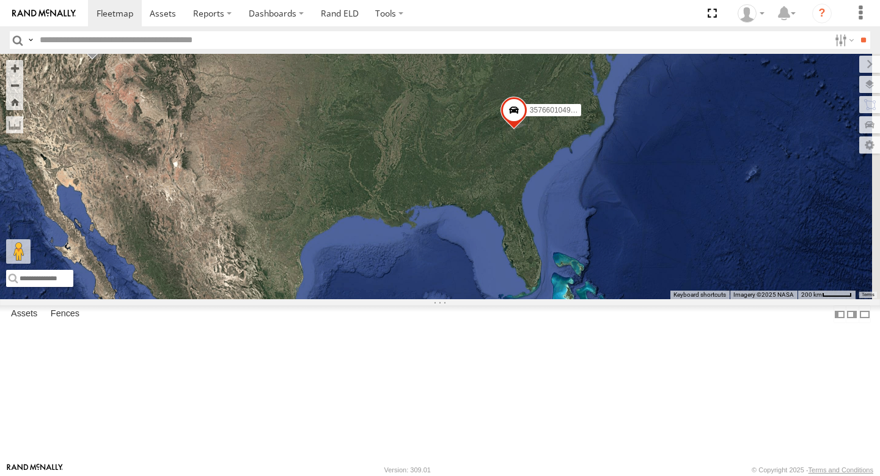
drag, startPoint x: 526, startPoint y: 329, endPoint x: 373, endPoint y: 249, distance: 172.3
click at [373, 249] on div "113 camera 357660104997895 111 Camera 357660104996376" at bounding box center [440, 176] width 880 height 245
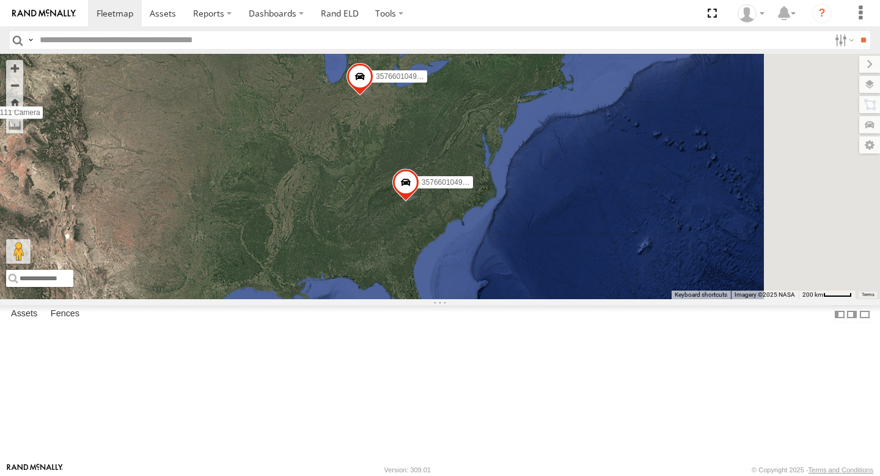
drag, startPoint x: 560, startPoint y: 250, endPoint x: 436, endPoint y: 351, distance: 160.3
click at [436, 299] on div "113 camera 357660104997895 111 Camera 357660104996376" at bounding box center [440, 176] width 880 height 245
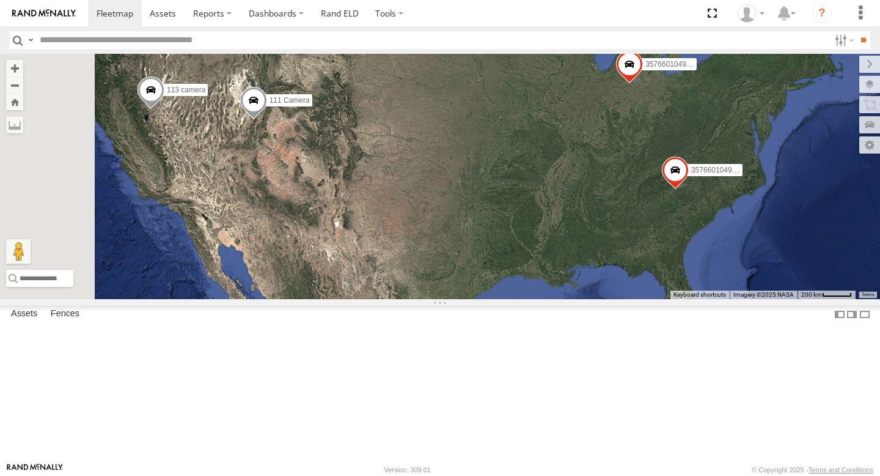
drag, startPoint x: 497, startPoint y: 277, endPoint x: 685, endPoint y: 266, distance: 188.6
click at [686, 266] on div "113 camera 357660104997895 111 Camera 357660104996376" at bounding box center [440, 176] width 880 height 245
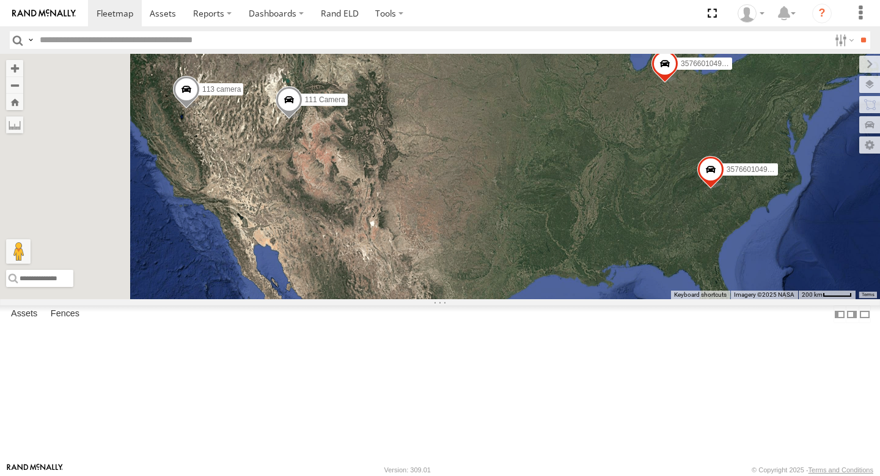
drag, startPoint x: 523, startPoint y: 261, endPoint x: 579, endPoint y: 260, distance: 56.2
click at [579, 260] on div "113 camera 357660104997895 111 Camera 357660104996376" at bounding box center [440, 176] width 880 height 245
